Goal: Navigation & Orientation: Find specific page/section

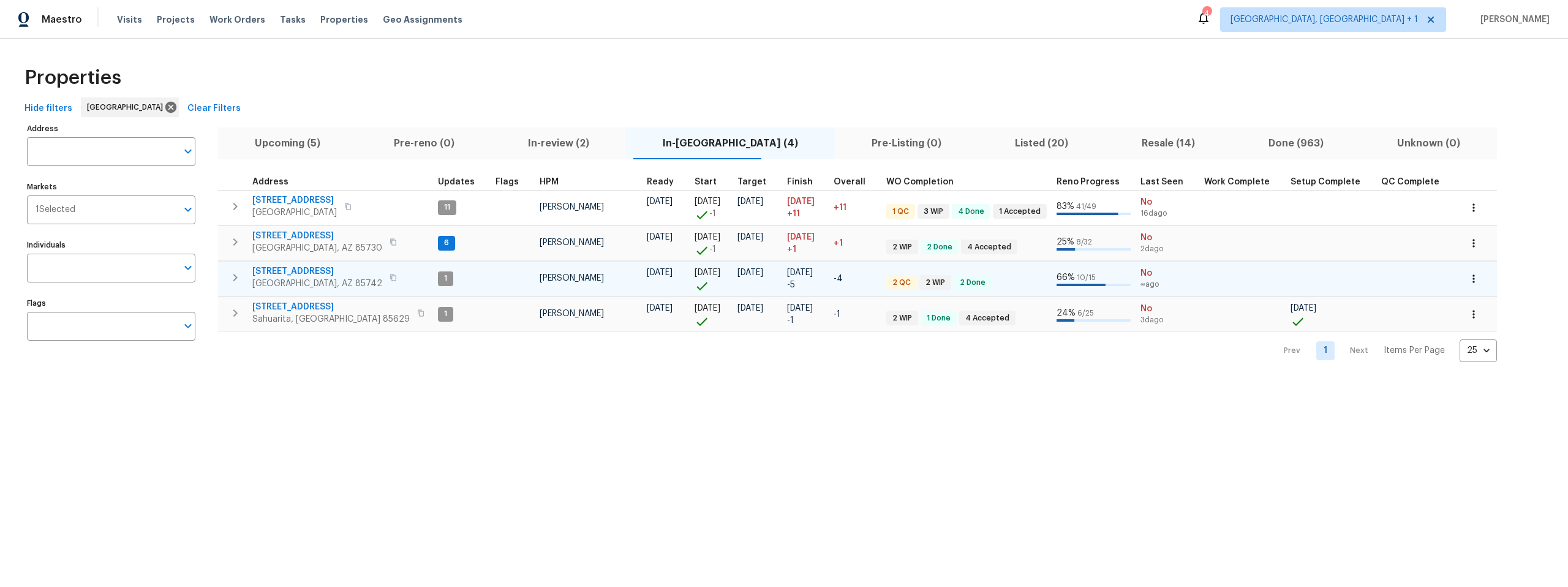
click at [294, 270] on span "9678 N Sherbrooke St" at bounding box center [317, 271] width 130 height 12
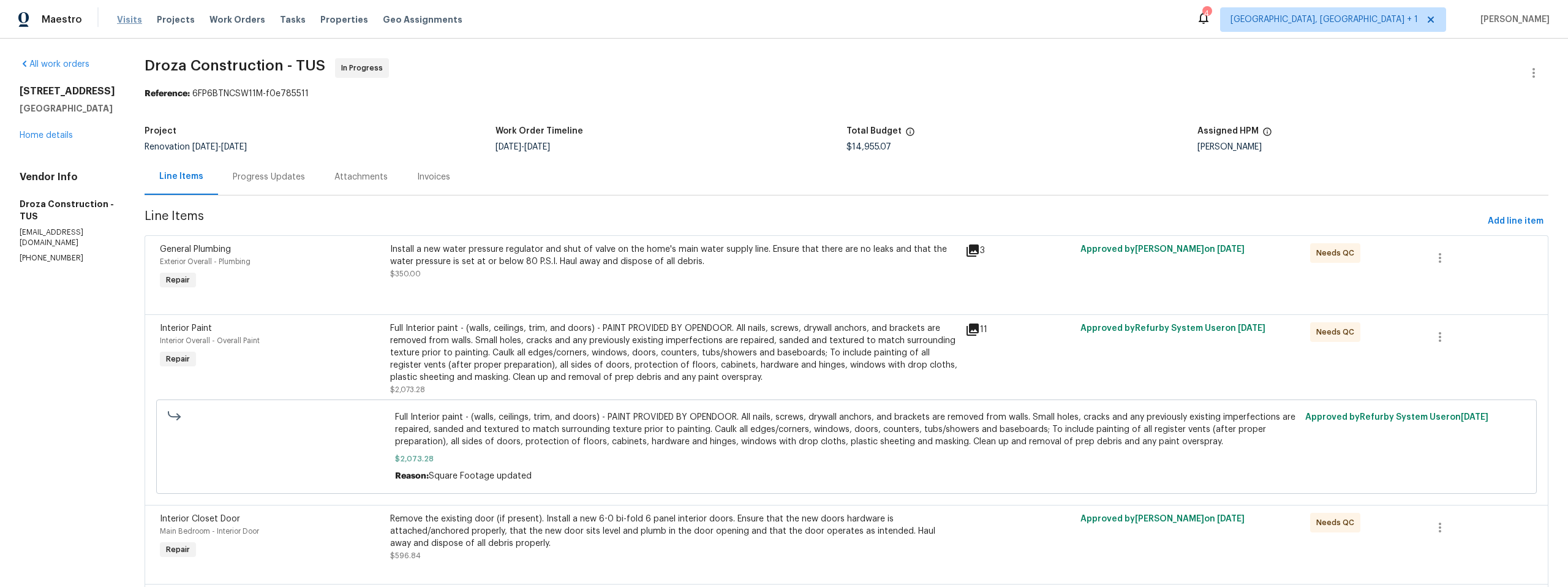
click at [123, 22] on span "Visits" at bounding box center [129, 19] width 25 height 12
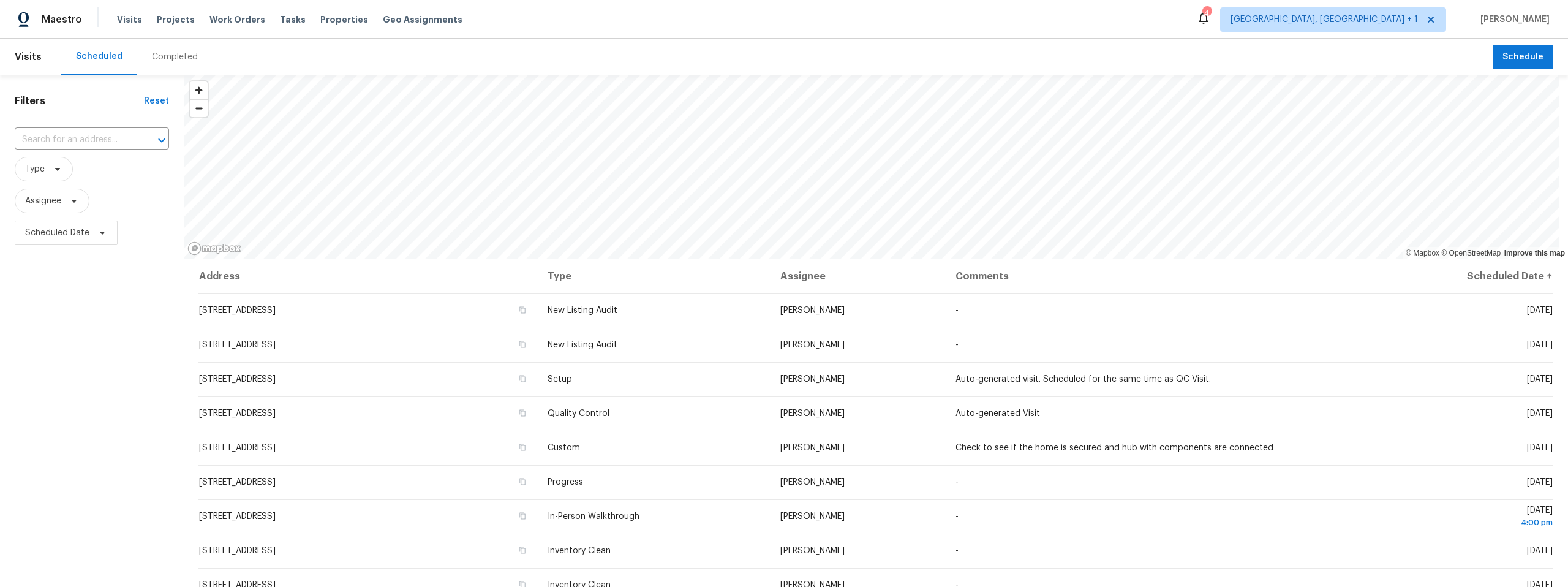
click at [244, 379] on span "1917 W Saxony Rd, Tucson, AZ 85713" at bounding box center [237, 379] width 76 height 8
click at [161, 54] on div "Completed" at bounding box center [175, 57] width 46 height 12
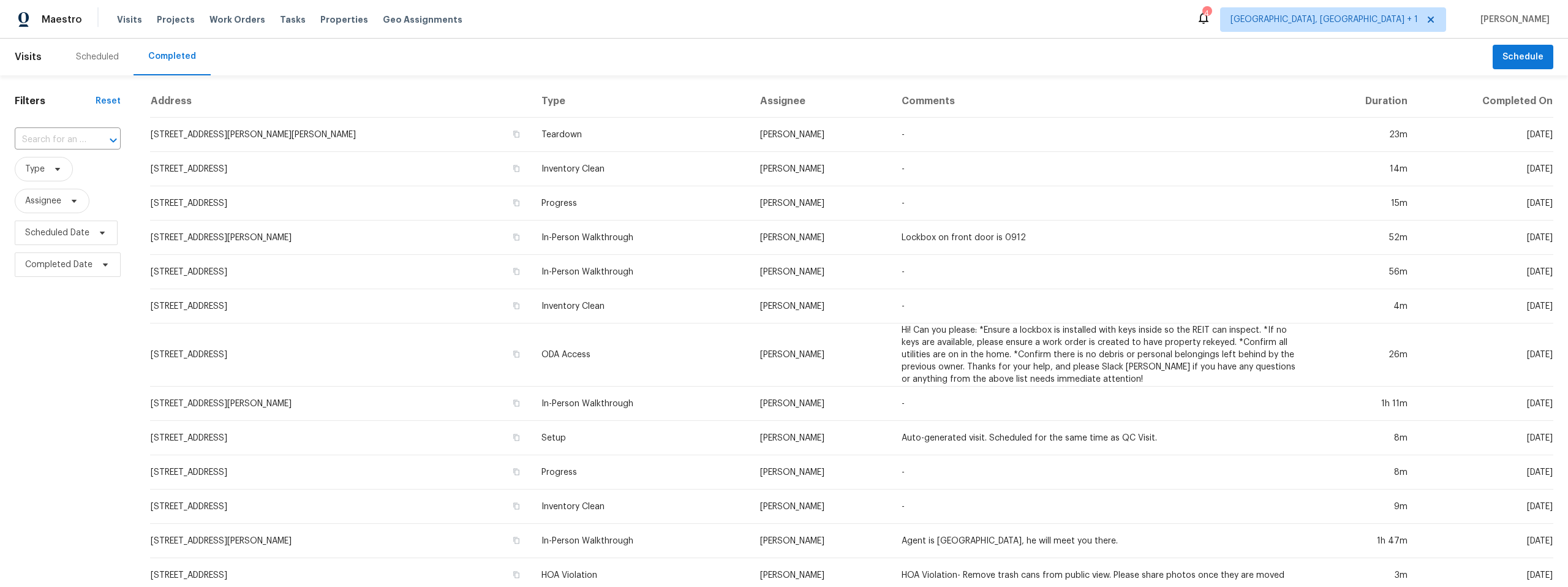
click at [103, 57] on div "Scheduled" at bounding box center [97, 57] width 43 height 12
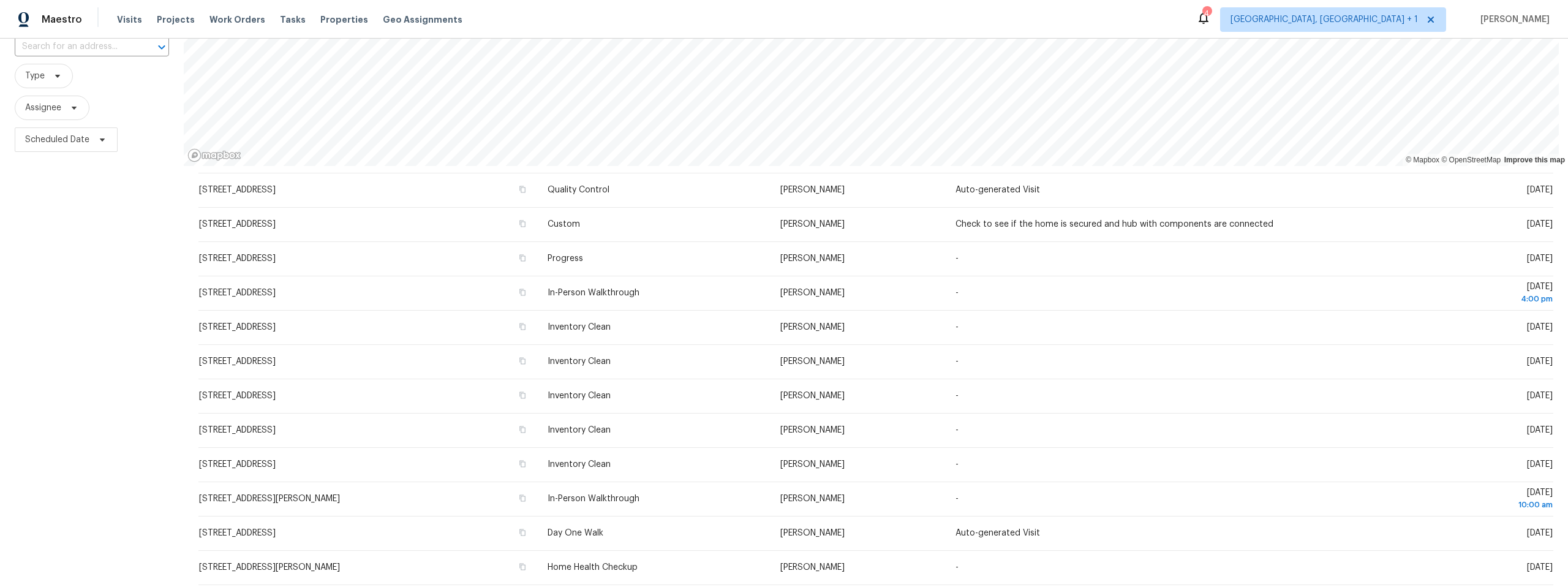
scroll to position [138, 0]
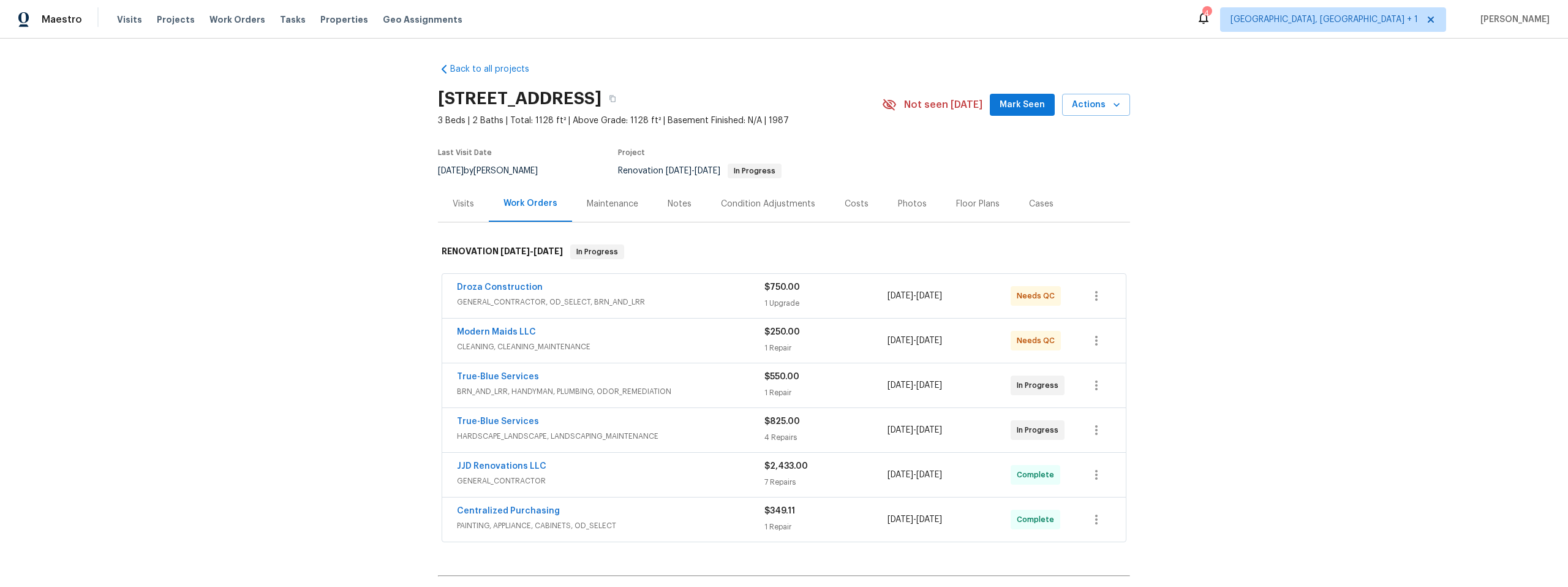
click at [464, 204] on div "Visits" at bounding box center [463, 204] width 22 height 12
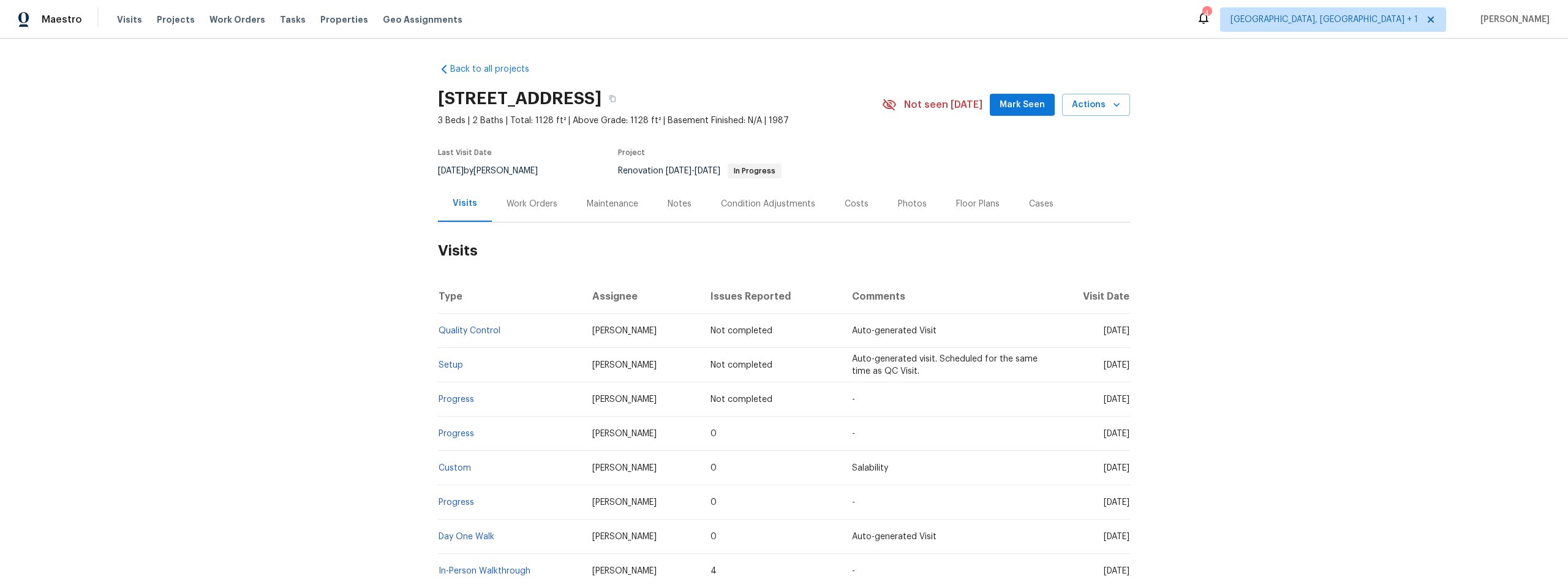
click at [515, 202] on div "Work Orders" at bounding box center [532, 204] width 51 height 12
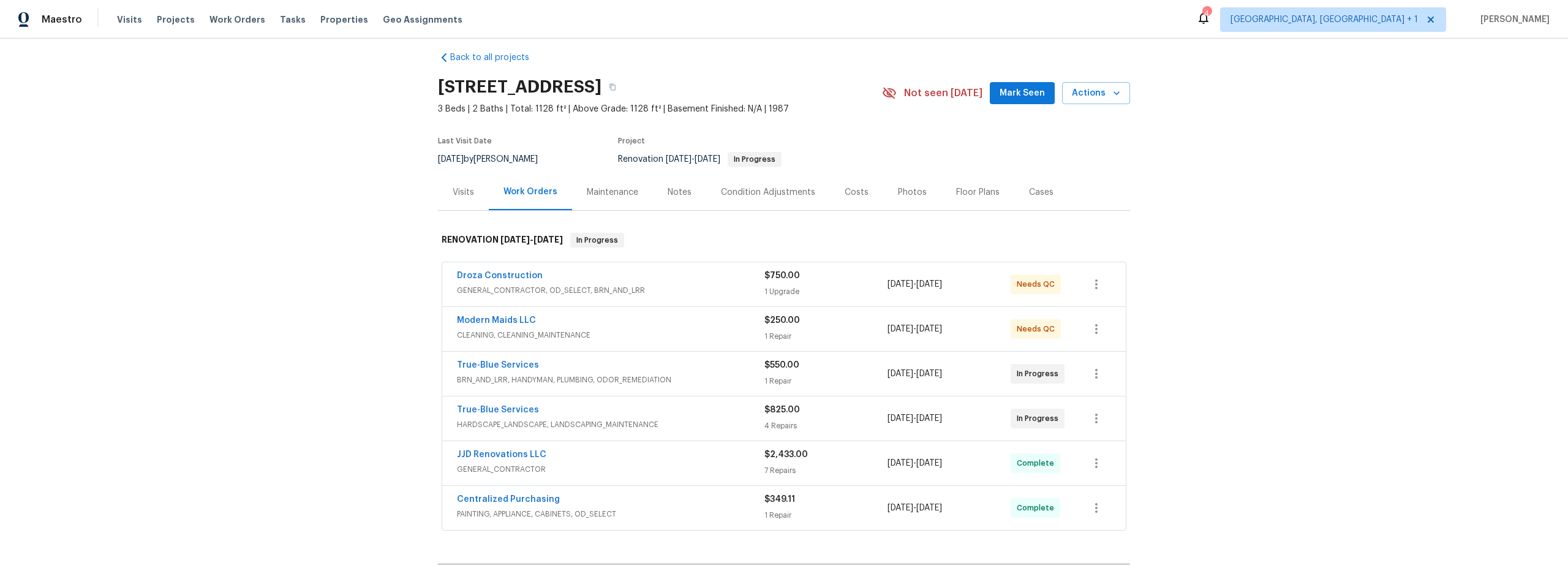
scroll to position [25, 0]
